Goal: Task Accomplishment & Management: Manage account settings

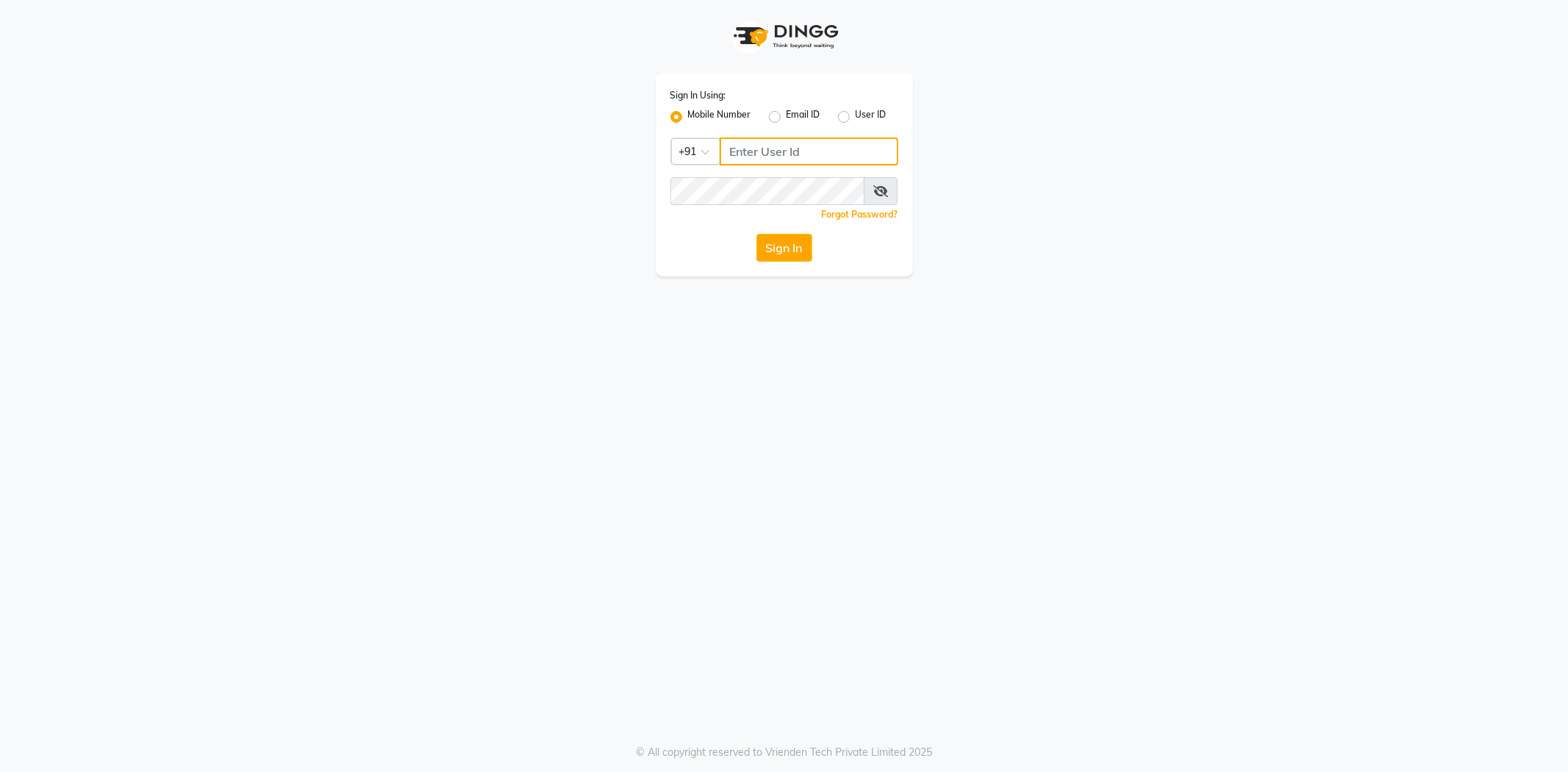
click at [798, 157] on input "Username" at bounding box center [809, 151] width 179 height 28
drag, startPoint x: 805, startPoint y: 158, endPoint x: 707, endPoint y: 161, distance: 98.0
click at [707, 161] on div "Country Code × [PHONE_NUMBER]" at bounding box center [784, 151] width 228 height 28
type input "8976836734"
click at [790, 234] on button "Sign In" at bounding box center [784, 248] width 56 height 28
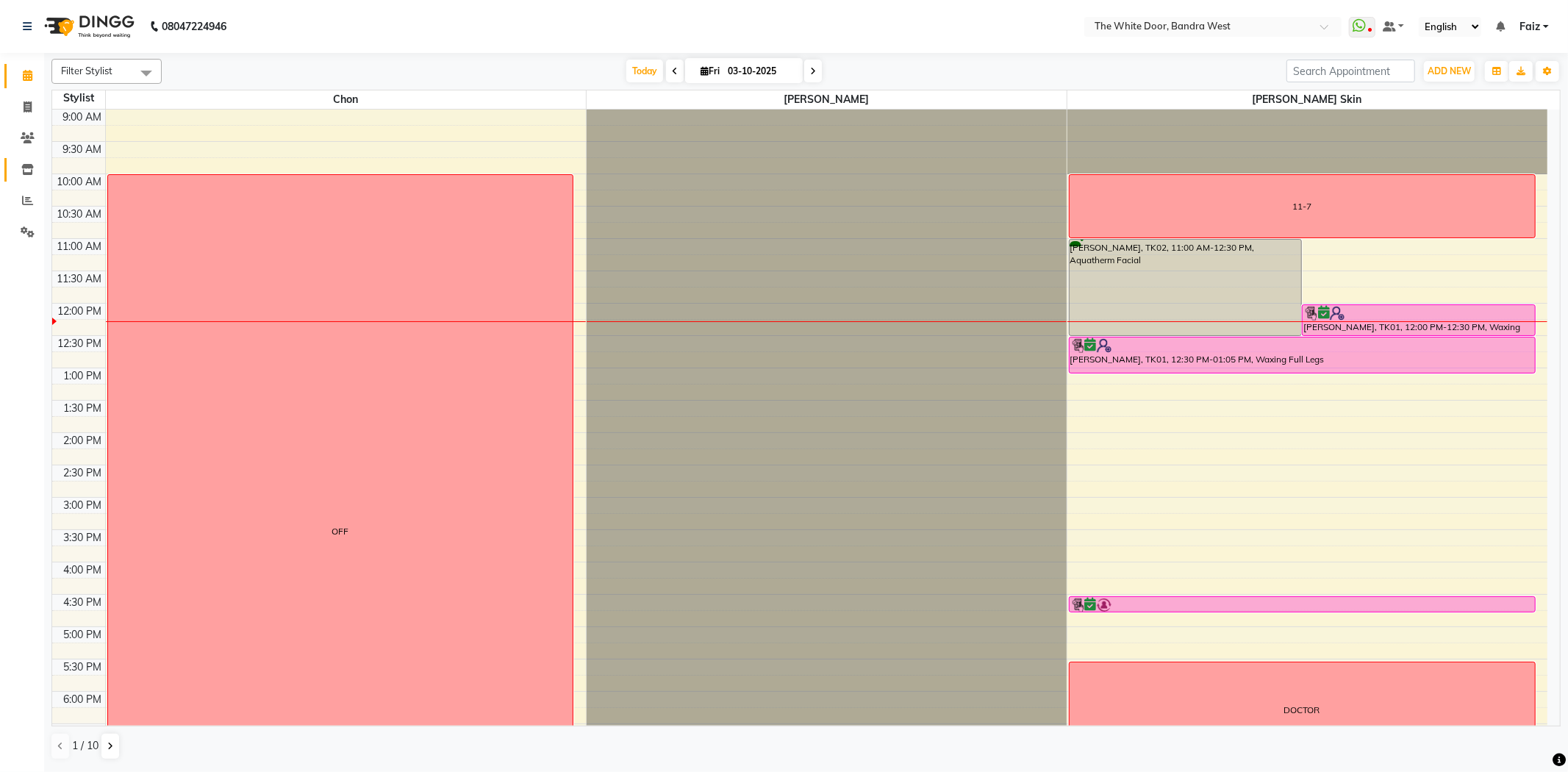
click at [30, 179] on link "Inventory" at bounding box center [22, 170] width 35 height 24
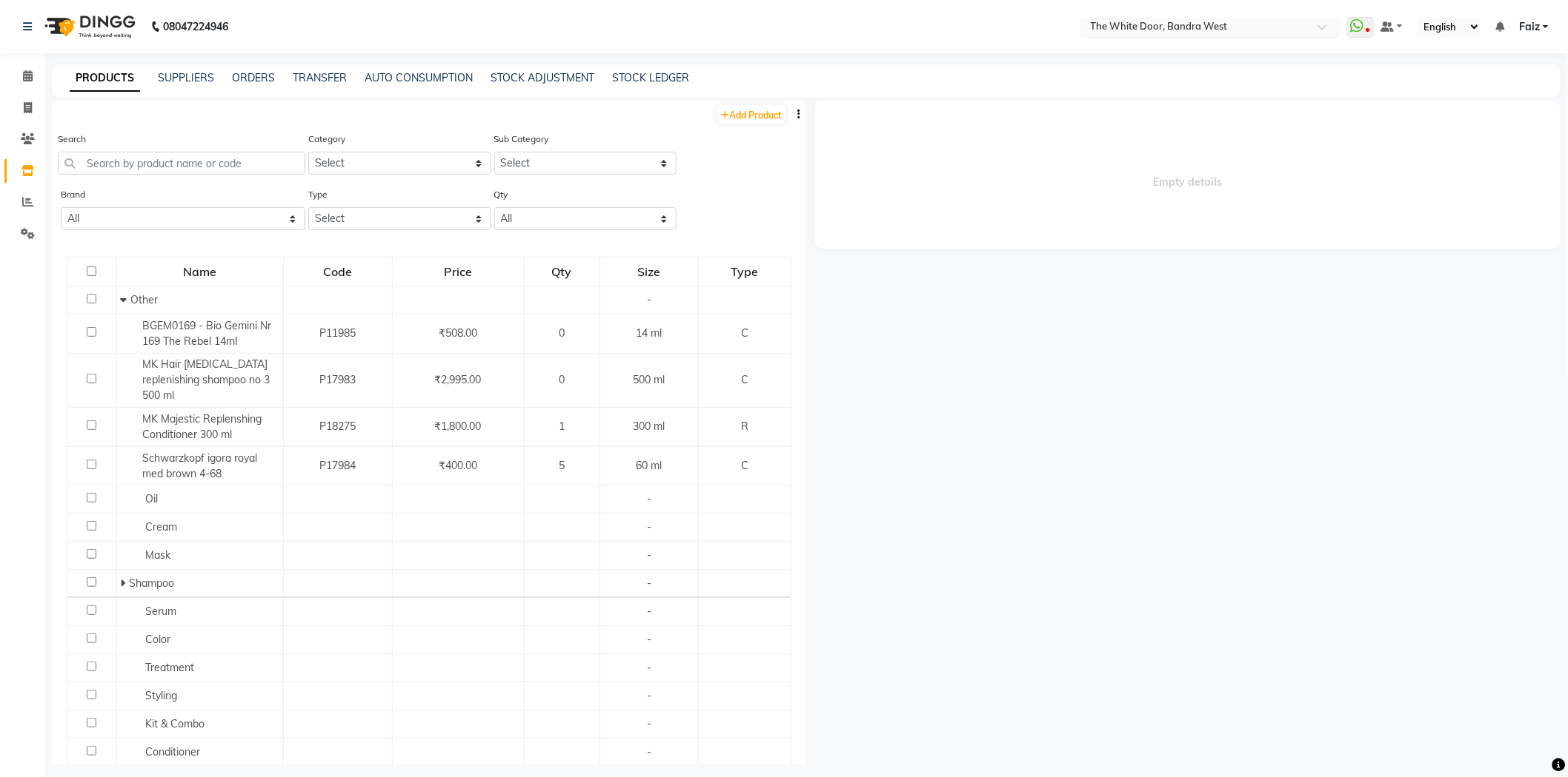
click at [1125, 26] on input "text" at bounding box center [1195, 28] width 215 height 15
click at [1130, 49] on span "The White Door(ho), Bandra" at bounding box center [1153, 49] width 129 height 12
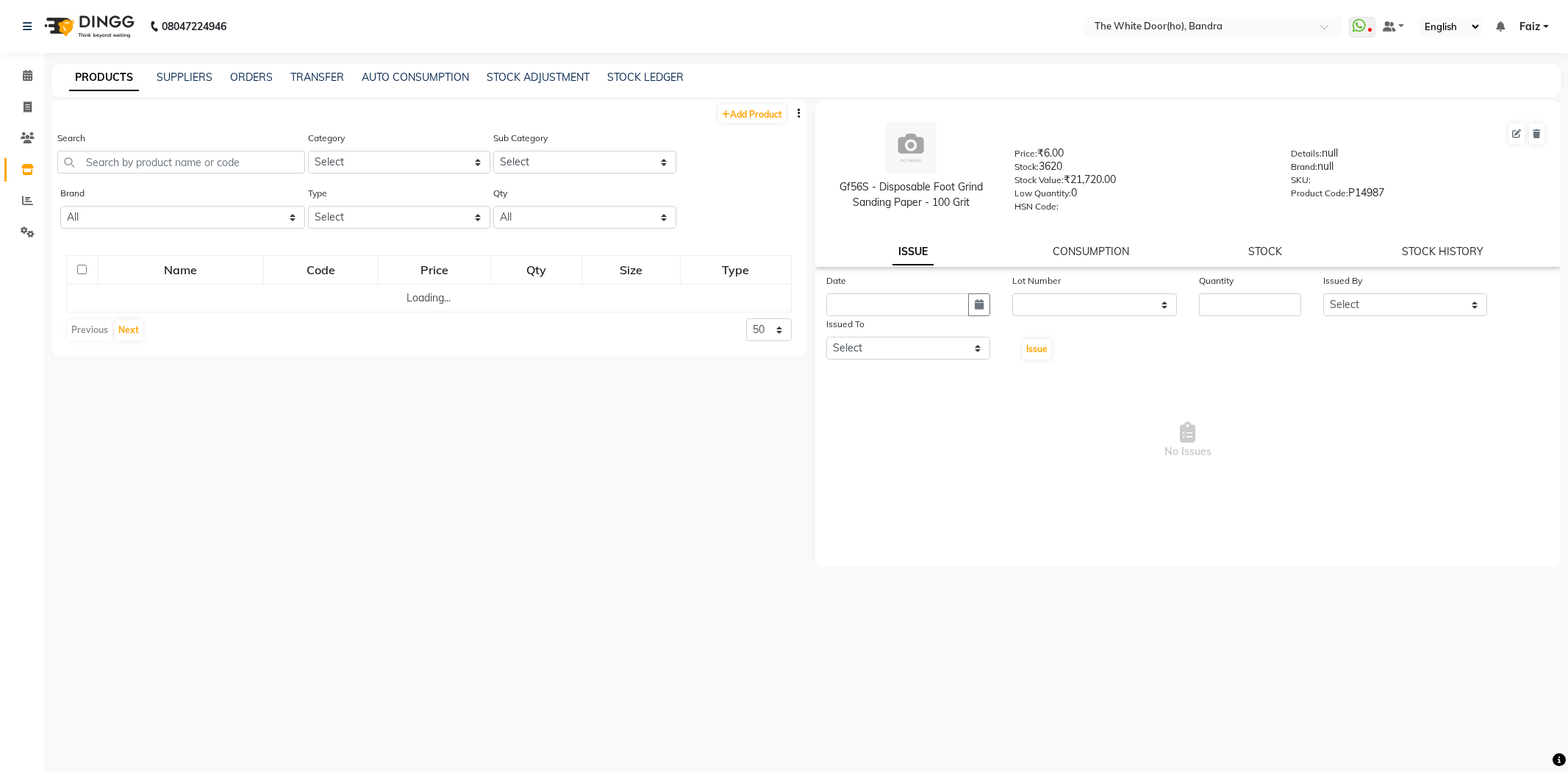
select select
